Goal: Check status: Check status

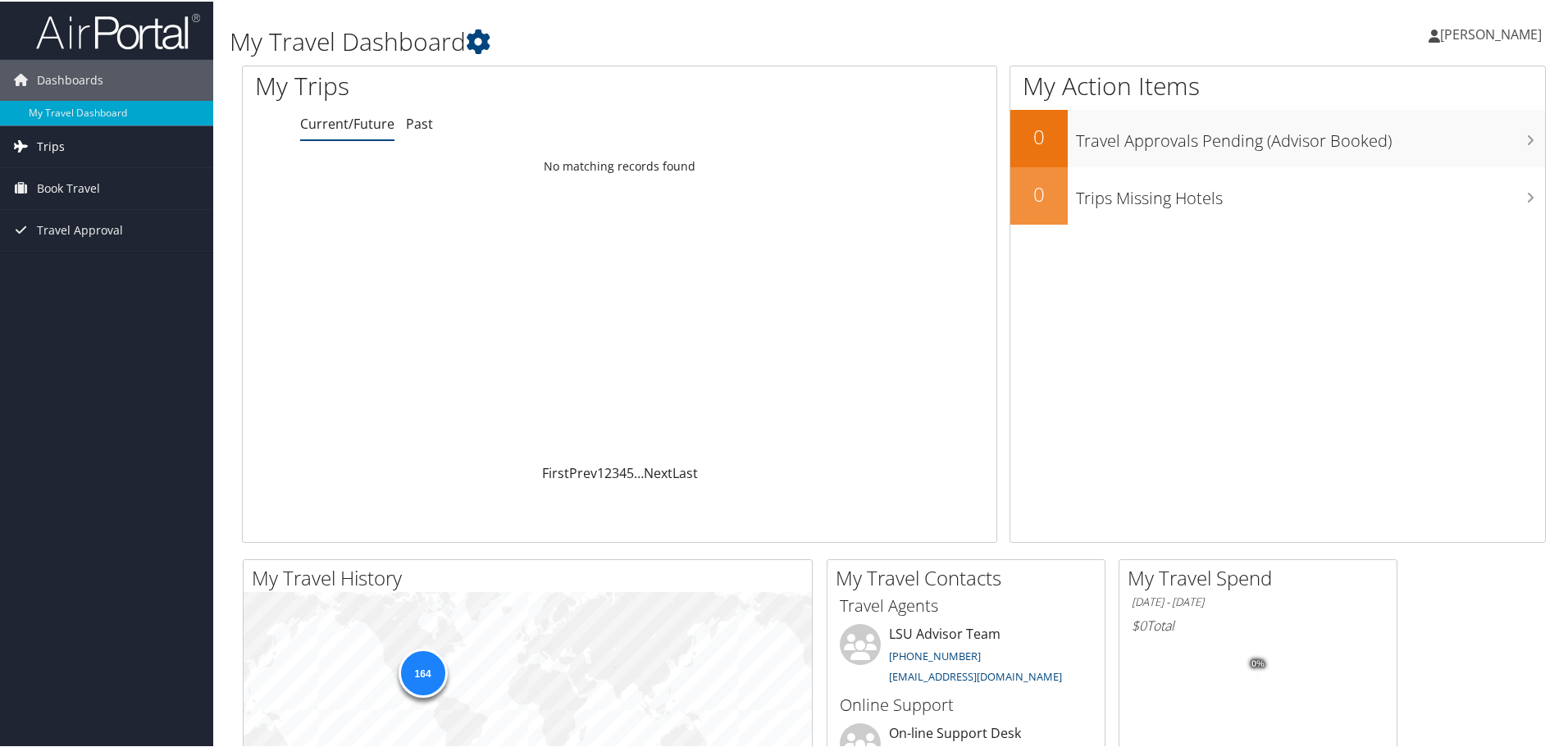
click at [53, 144] on span "Trips" at bounding box center [50, 144] width 28 height 41
click at [48, 195] on link "Past Trips" at bounding box center [106, 202] width 213 height 25
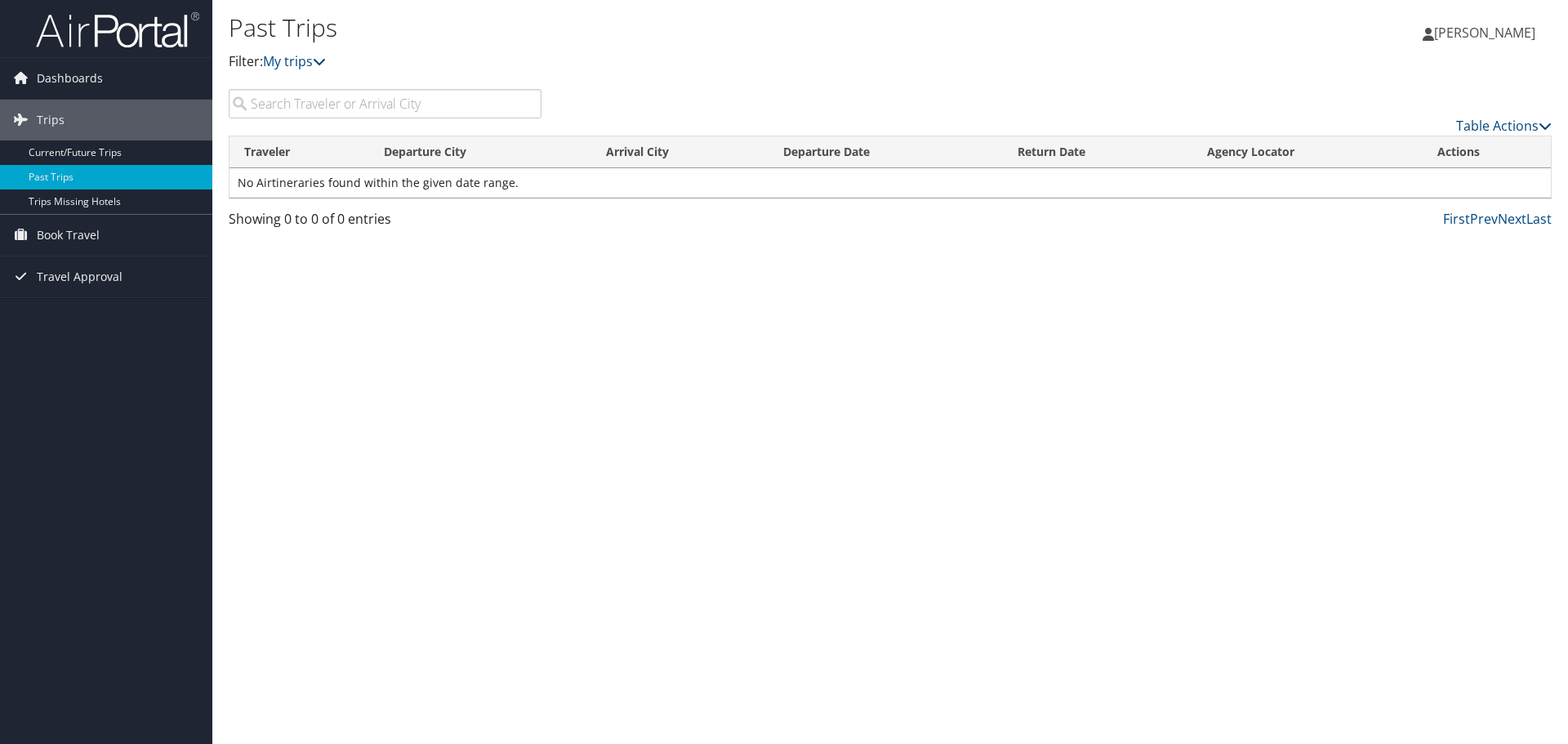
click at [352, 99] on input "search" at bounding box center [384, 103] width 312 height 30
click at [306, 64] on link "My trips" at bounding box center [295, 61] width 63 height 18
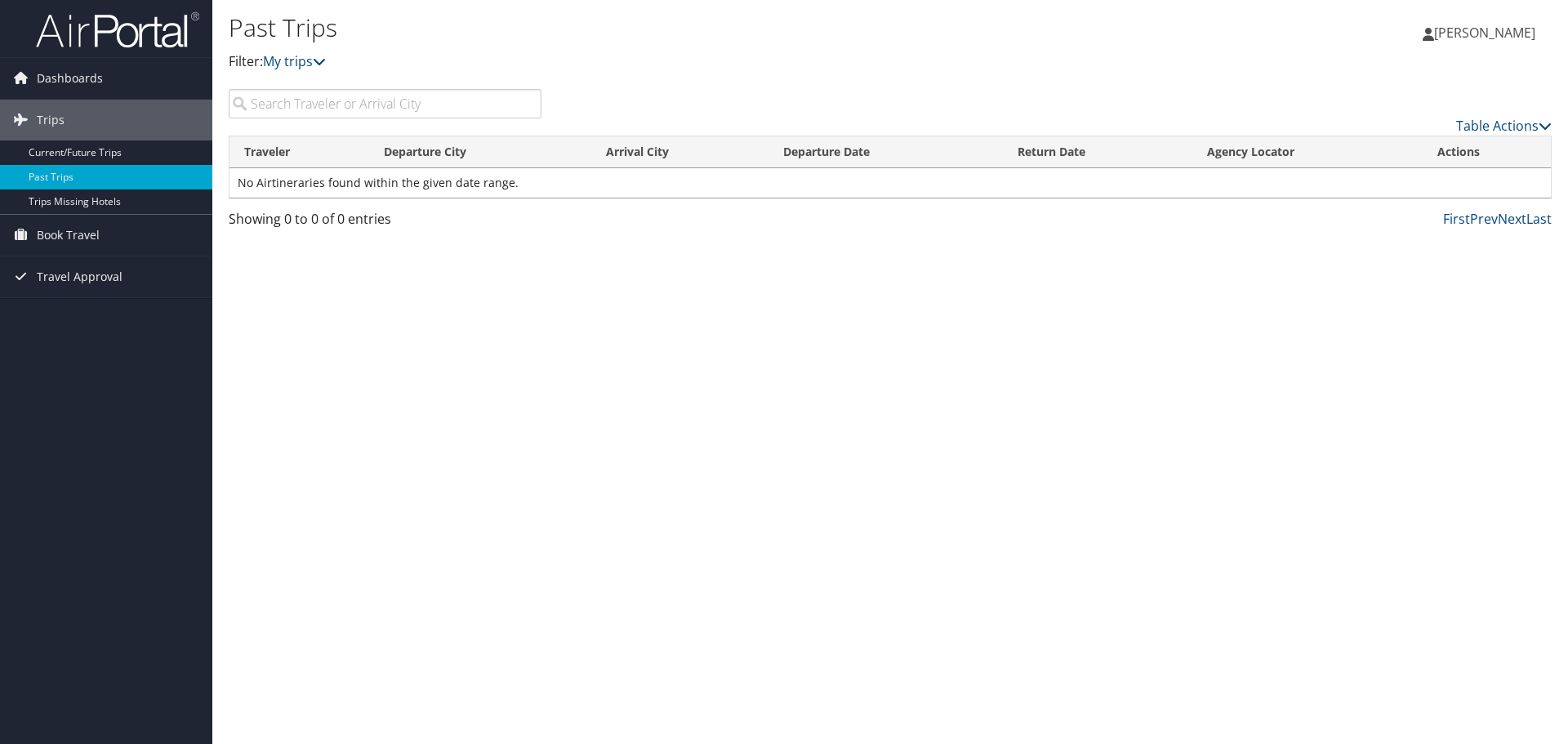
click at [298, 103] on input "search" at bounding box center [384, 103] width 312 height 30
type input "slc"
